Goal: Navigation & Orientation: Go to known website

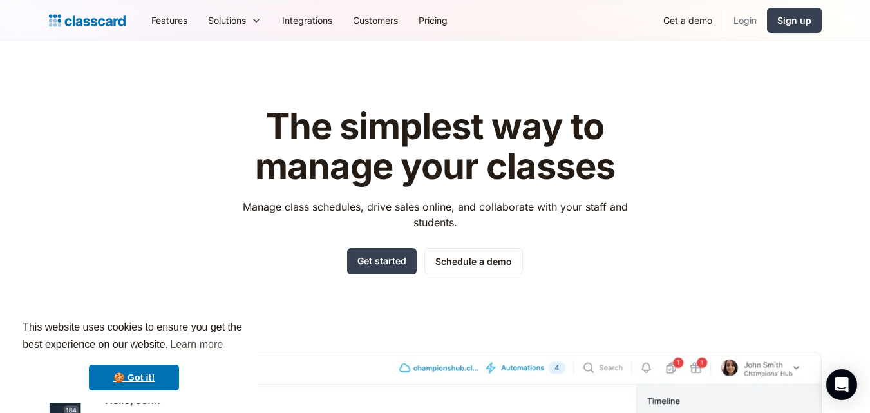
click at [742, 21] on link "Login" at bounding box center [745, 20] width 44 height 29
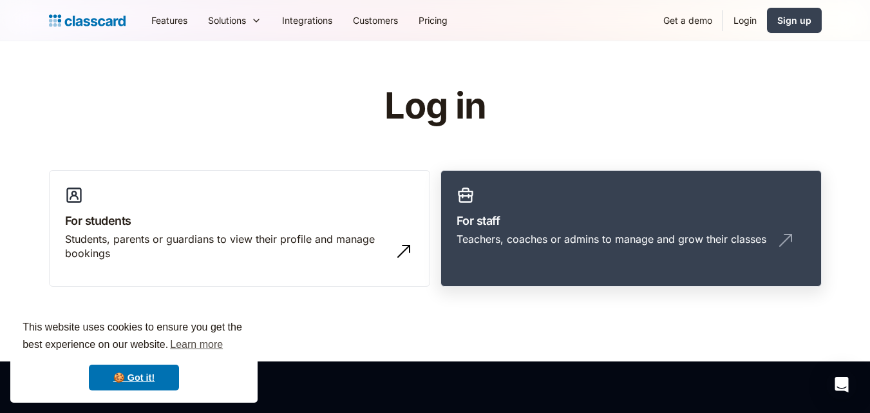
click at [615, 238] on div "Teachers, coaches or admins to manage and grow their classes" at bounding box center [611, 239] width 310 height 14
